Goal: Information Seeking & Learning: Obtain resource

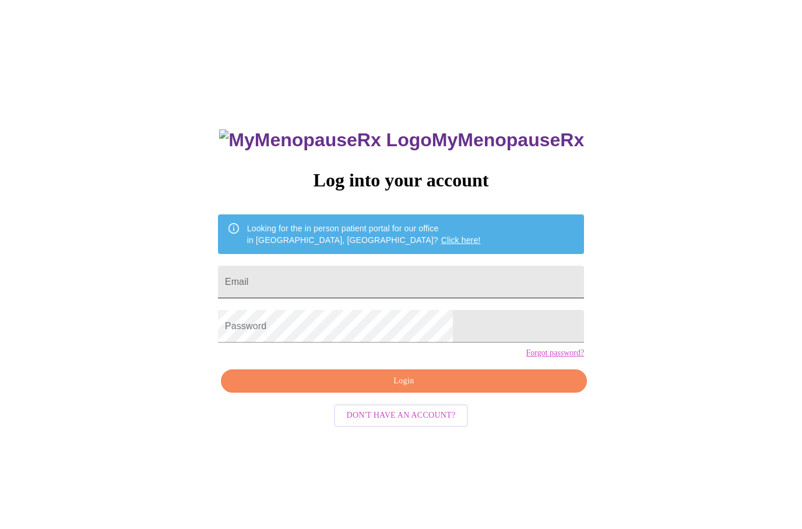
click at [346, 285] on input "Email" at bounding box center [401, 282] width 366 height 33
type input "[EMAIL_ADDRESS][DOMAIN_NAME]"
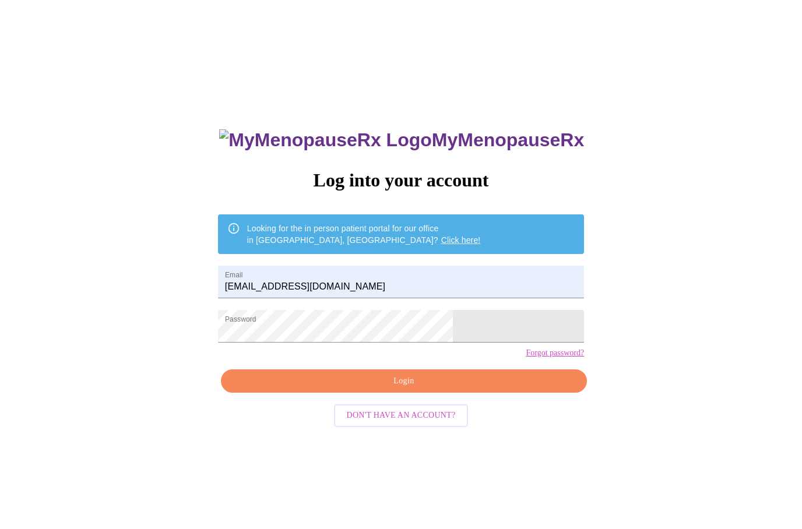
click at [419, 389] on span "Login" at bounding box center [403, 381] width 339 height 15
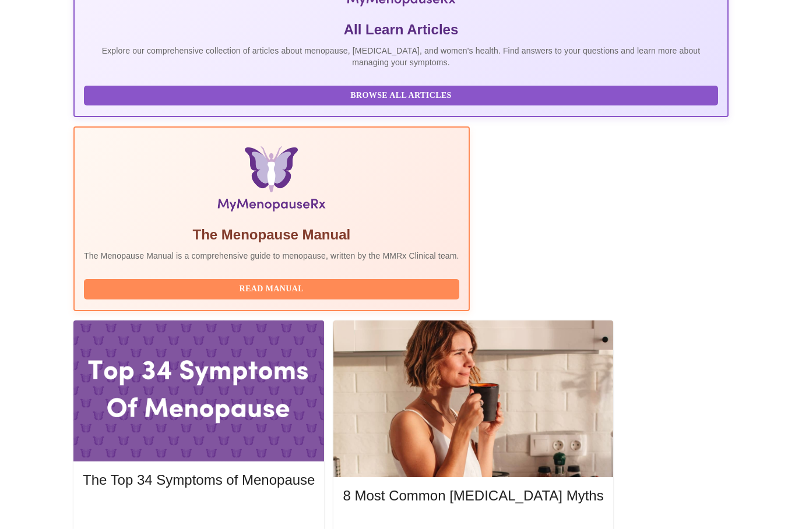
scroll to position [303, 0]
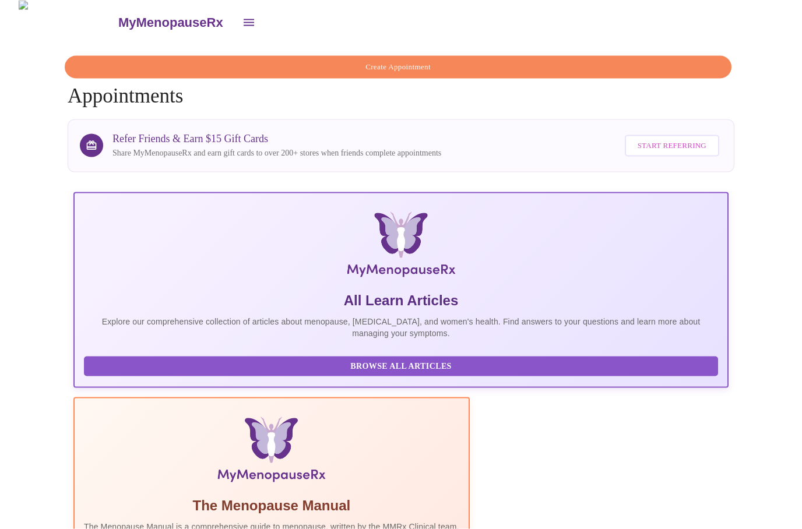
scroll to position [0, 0]
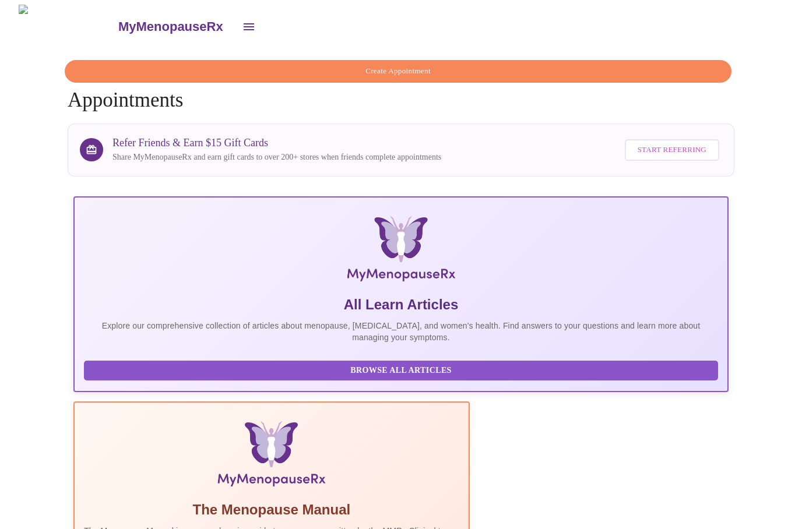
click at [364, 501] on h5 "The Menopause Manual" at bounding box center [271, 510] width 375 height 19
